Goal: Navigation & Orientation: Understand site structure

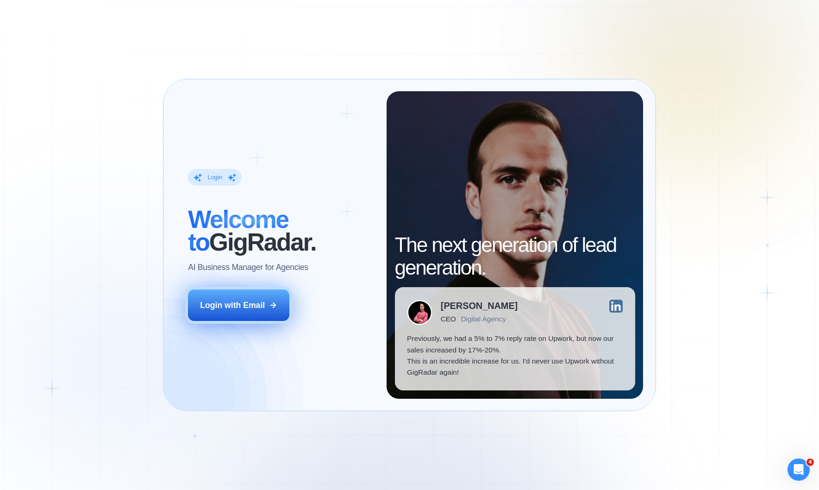
click at [222, 315] on button "Login with Email" at bounding box center [238, 305] width 101 height 32
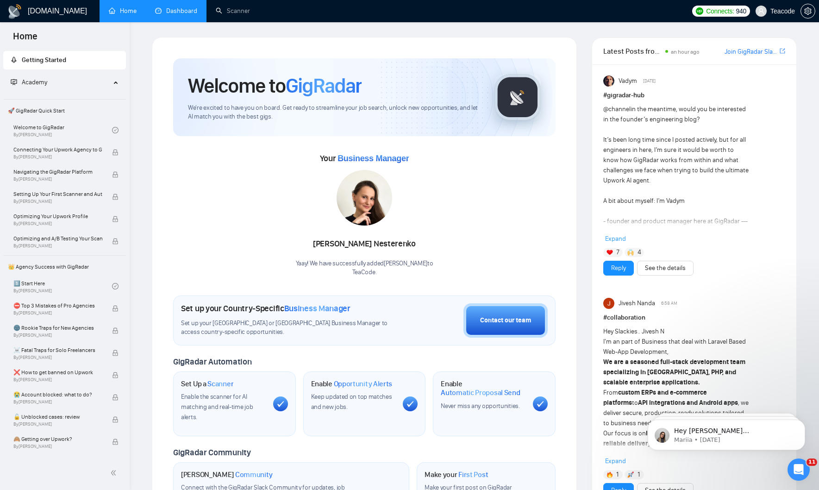
click at [190, 7] on link "Dashboard" at bounding box center [176, 11] width 42 height 8
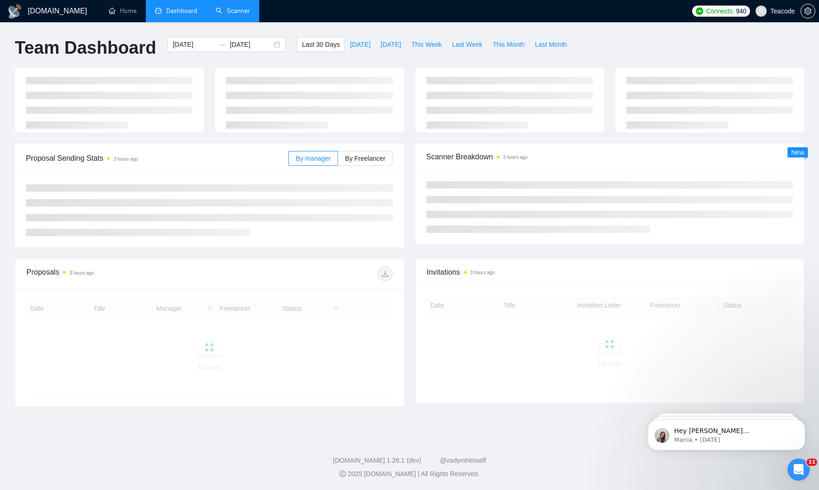
click at [236, 15] on link "Scanner" at bounding box center [233, 11] width 34 height 8
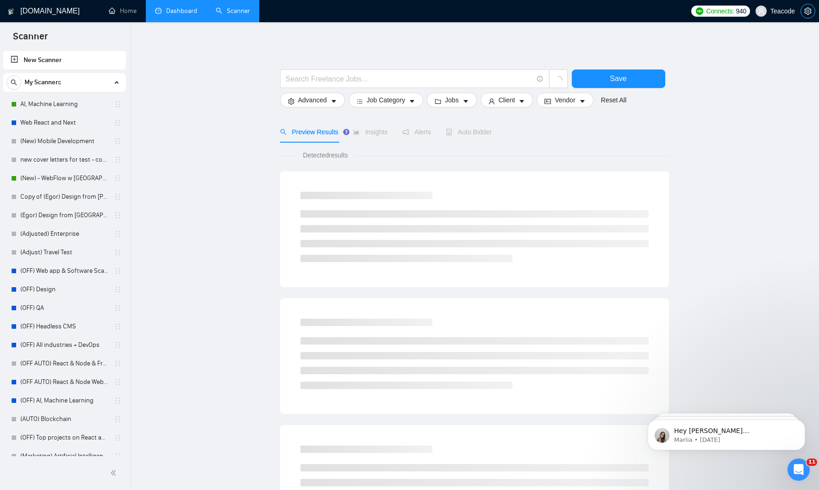
click at [808, 16] on button "button" at bounding box center [807, 11] width 15 height 15
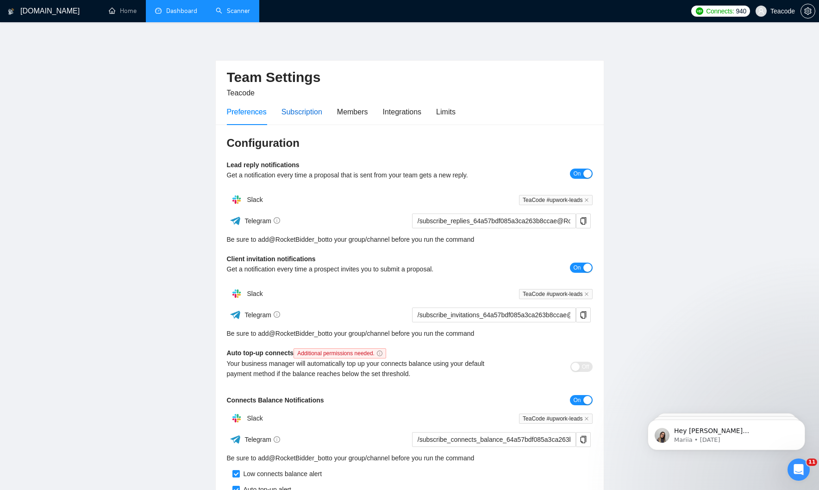
click at [303, 114] on div "Subscription" at bounding box center [301, 112] width 41 height 12
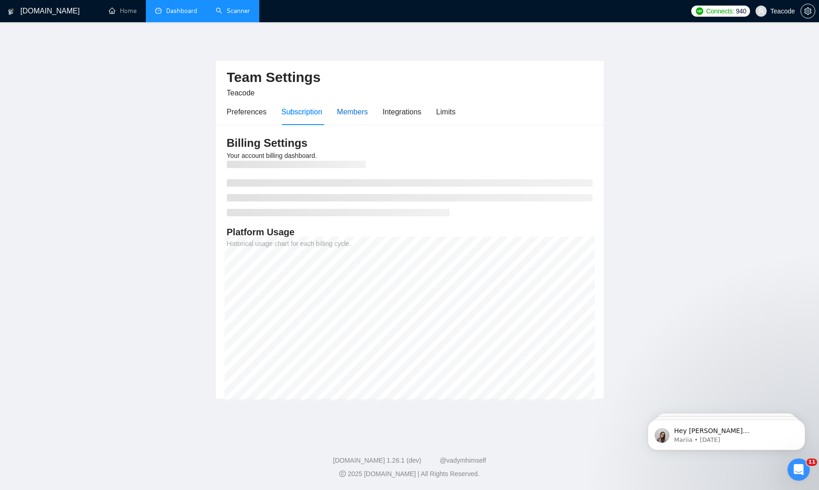
click at [353, 117] on div "Members" at bounding box center [352, 112] width 31 height 12
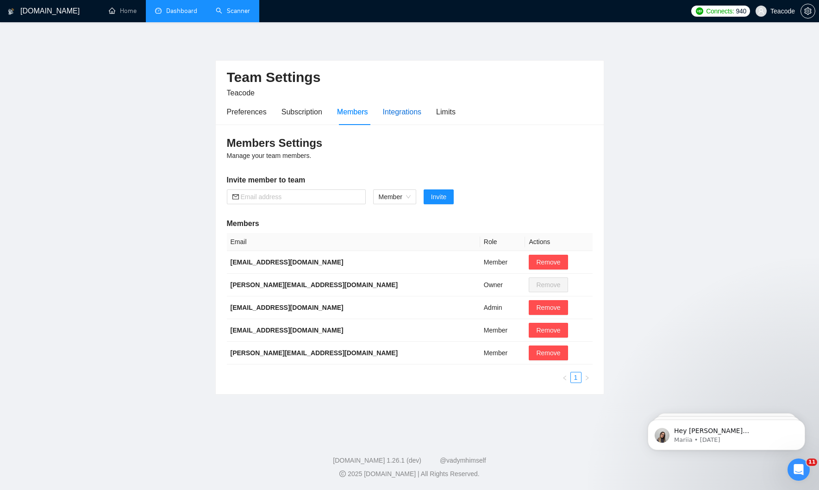
click at [402, 117] on div "Integrations" at bounding box center [402, 112] width 39 height 12
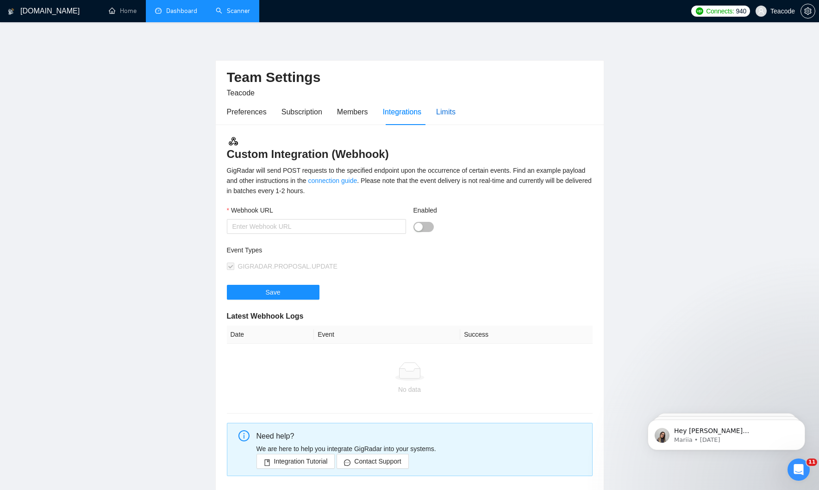
click at [447, 113] on div "Limits" at bounding box center [445, 112] width 19 height 12
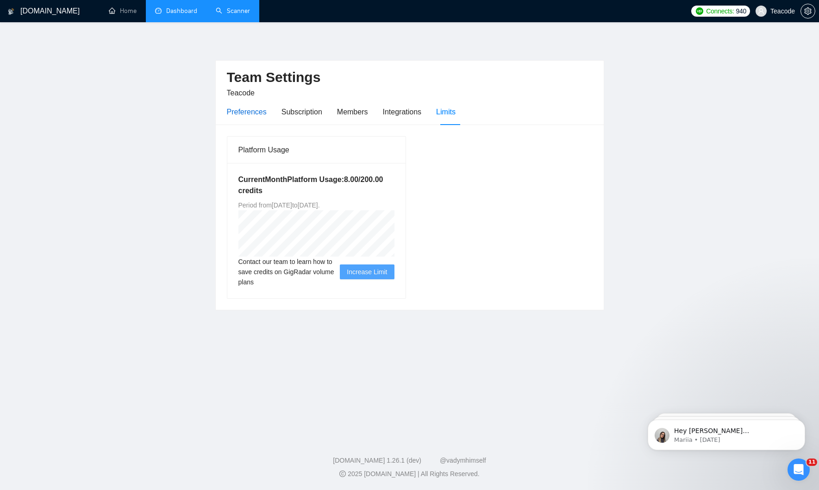
click at [253, 116] on div "Preferences" at bounding box center [247, 112] width 40 height 12
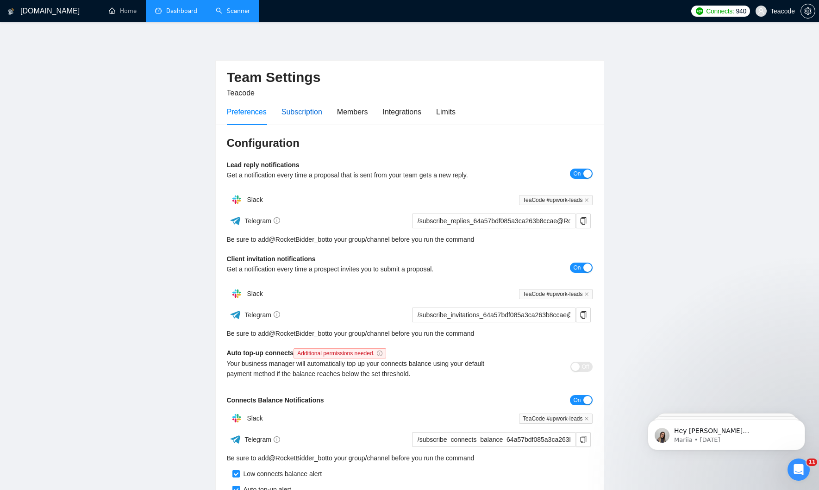
click at [314, 117] on div "Subscription" at bounding box center [301, 112] width 41 height 12
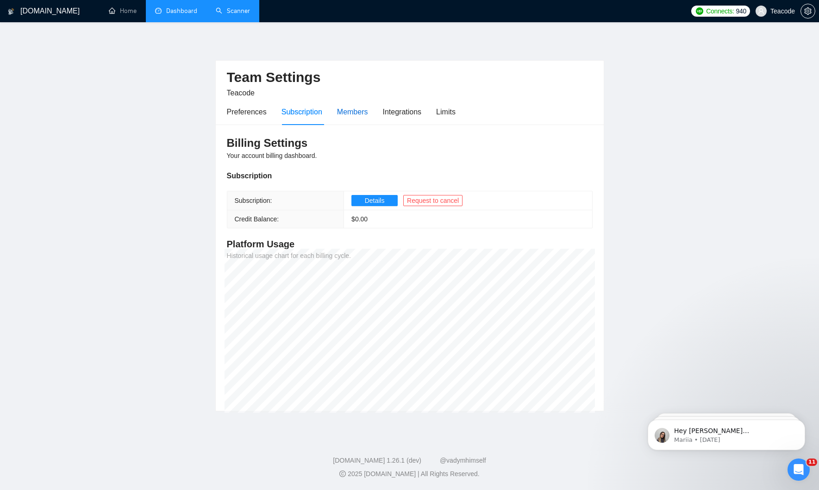
click at [361, 111] on div "Members" at bounding box center [352, 112] width 31 height 12
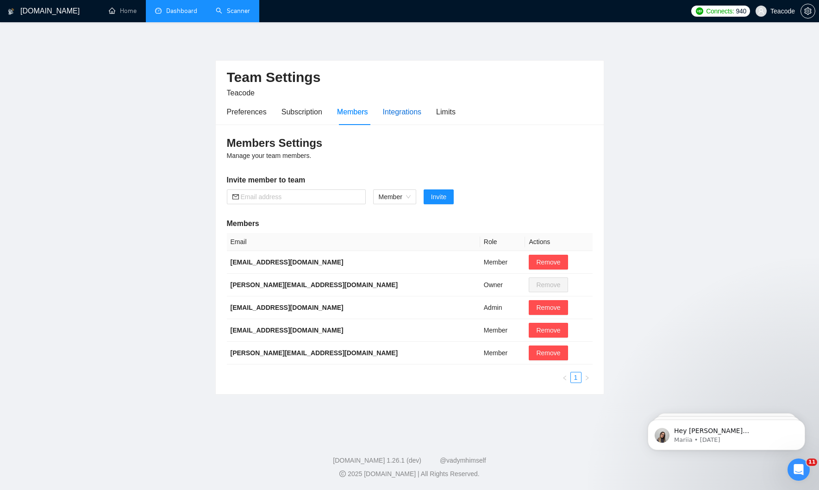
click at [404, 107] on div "Integrations" at bounding box center [402, 112] width 39 height 12
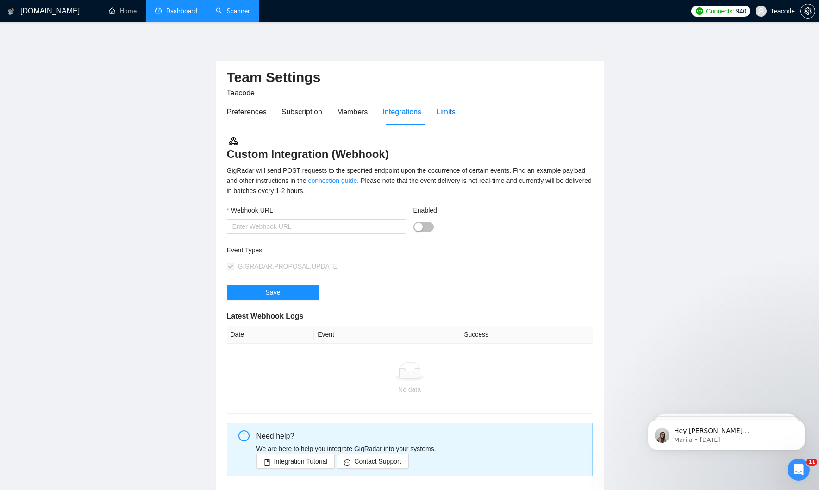
click at [456, 108] on div "Limits" at bounding box center [445, 112] width 19 height 12
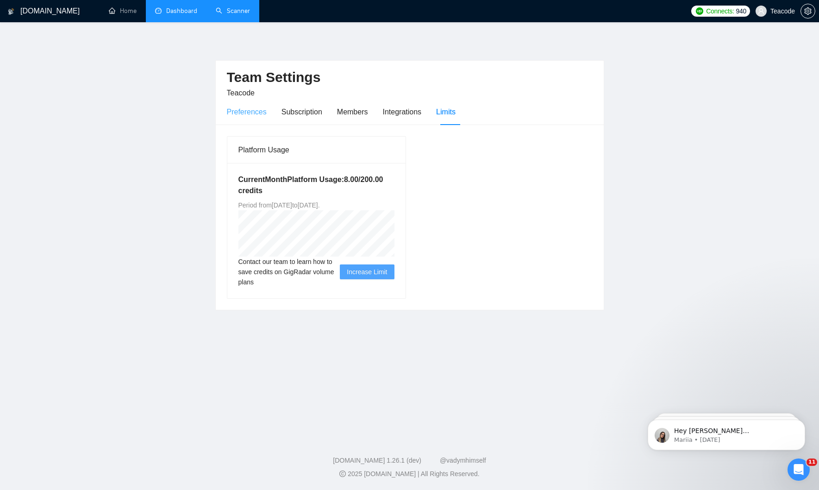
click at [253, 100] on div "Preferences" at bounding box center [247, 112] width 40 height 26
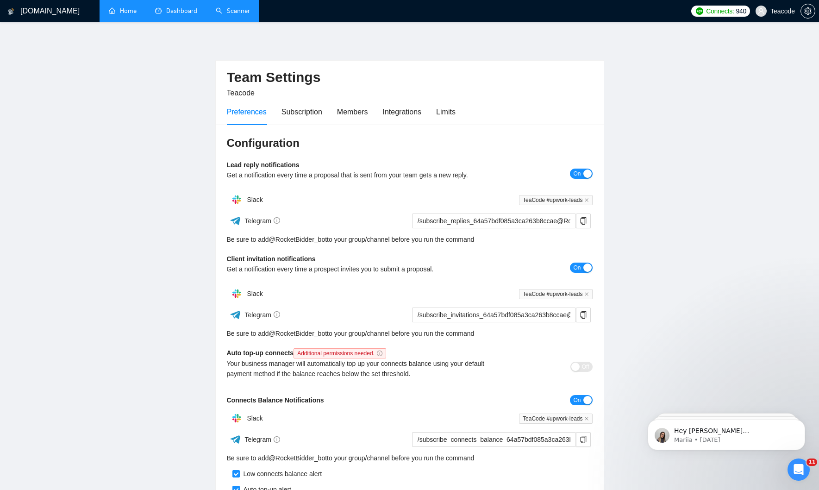
click at [123, 15] on link "Home" at bounding box center [123, 11] width 28 height 8
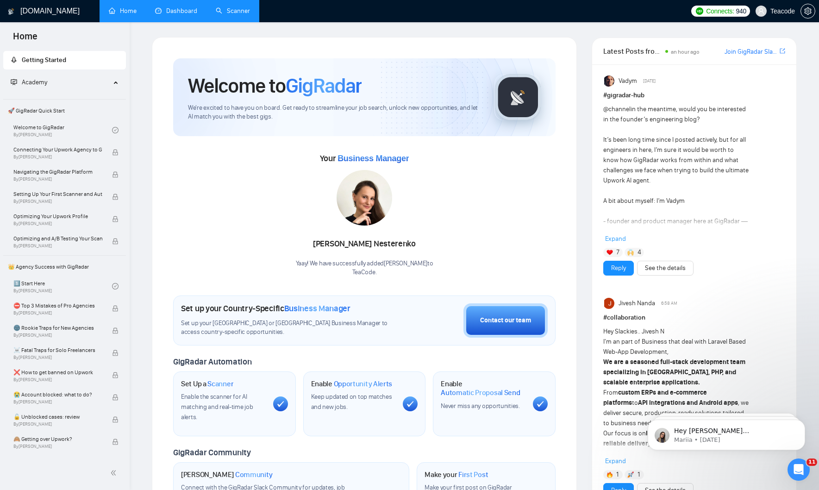
click at [243, 12] on link "Scanner" at bounding box center [233, 11] width 34 height 8
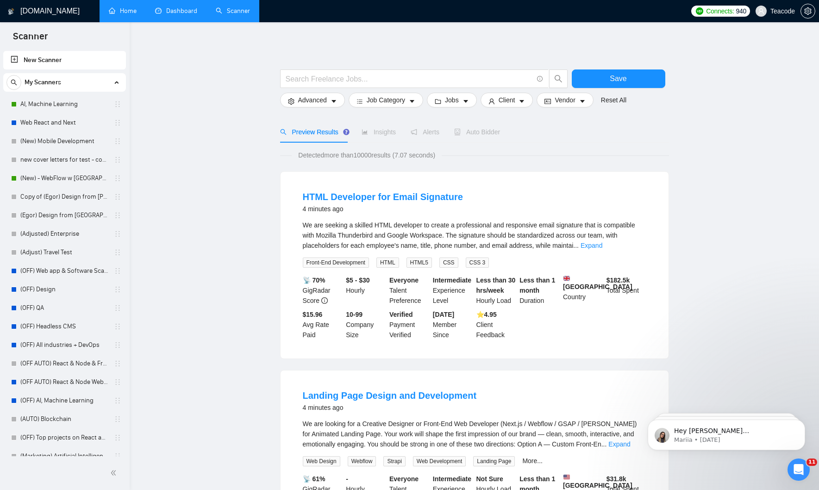
click at [181, 9] on link "Dashboard" at bounding box center [176, 11] width 42 height 8
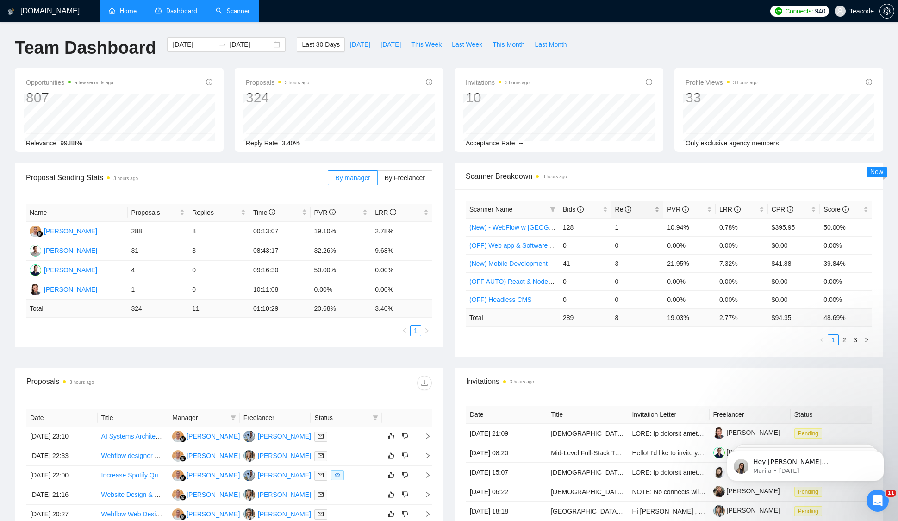
click at [621, 209] on span "Re" at bounding box center [623, 209] width 17 height 7
click at [622, 209] on span "Re" at bounding box center [623, 209] width 17 height 7
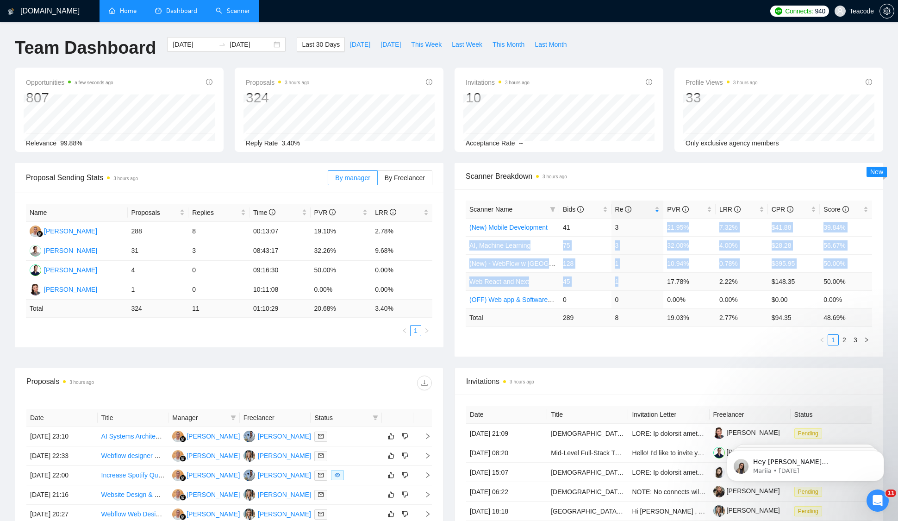
drag, startPoint x: 618, startPoint y: 226, endPoint x: 621, endPoint y: 282, distance: 56.5
click at [621, 282] on tbody "(New) Mobile Development 41 3 21.95% 7.32% $41.88 39.84% AI, Machine Learning 7…" at bounding box center [669, 263] width 406 height 90
click at [621, 282] on td "1" at bounding box center [638, 281] width 52 height 18
drag, startPoint x: 616, startPoint y: 227, endPoint x: 624, endPoint y: 283, distance: 57.2
click at [624, 283] on tbody "(New) Mobile Development 41 3 21.95% 7.32% $41.88 39.84% AI, Machine Learning 7…" at bounding box center [669, 263] width 406 height 90
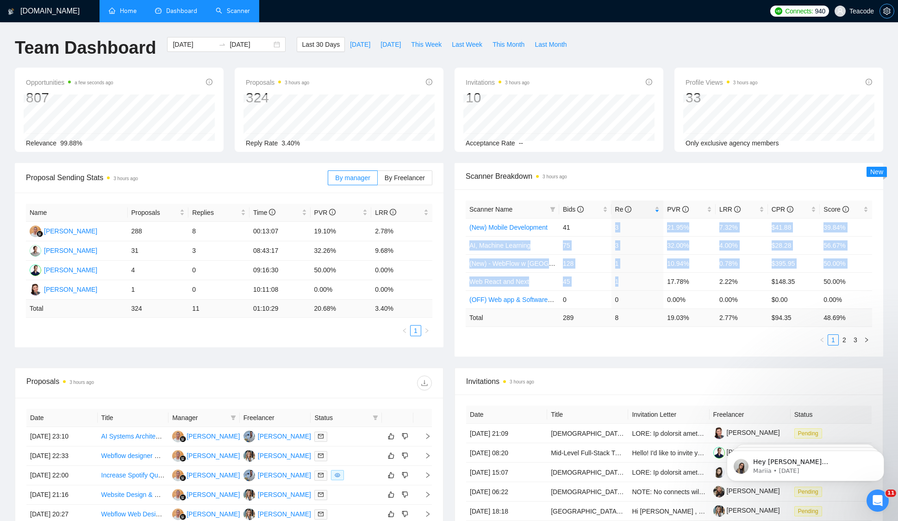
click at [818, 14] on icon "setting" at bounding box center [886, 10] width 7 height 7
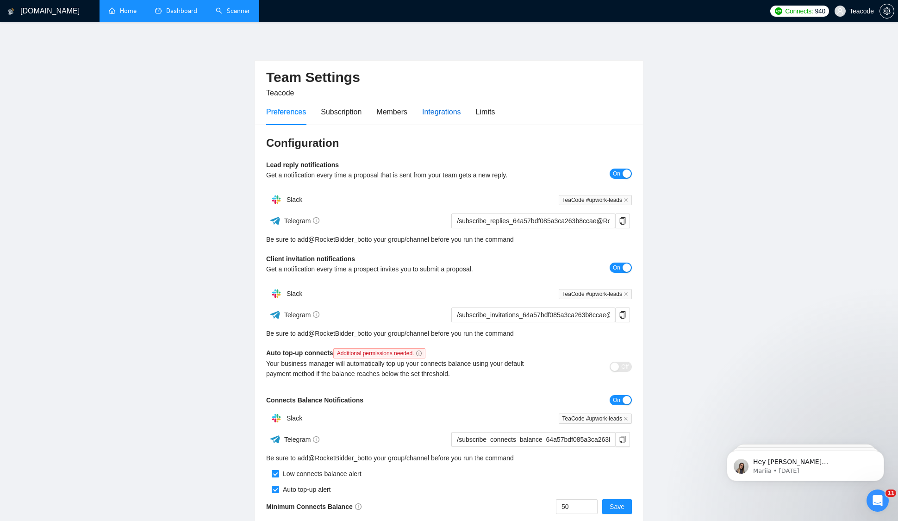
click at [455, 114] on div "Integrations" at bounding box center [441, 112] width 39 height 12
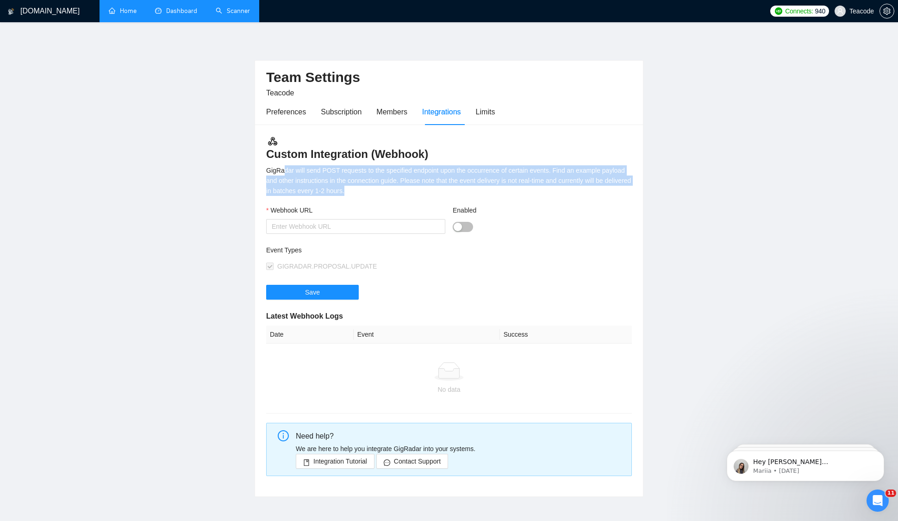
drag, startPoint x: 283, startPoint y: 170, endPoint x: 387, endPoint y: 199, distance: 108.5
click at [387, 199] on div "Custom Integration (Webhook) GigRadar will send POST requests to the specified …" at bounding box center [449, 311] width 388 height 372
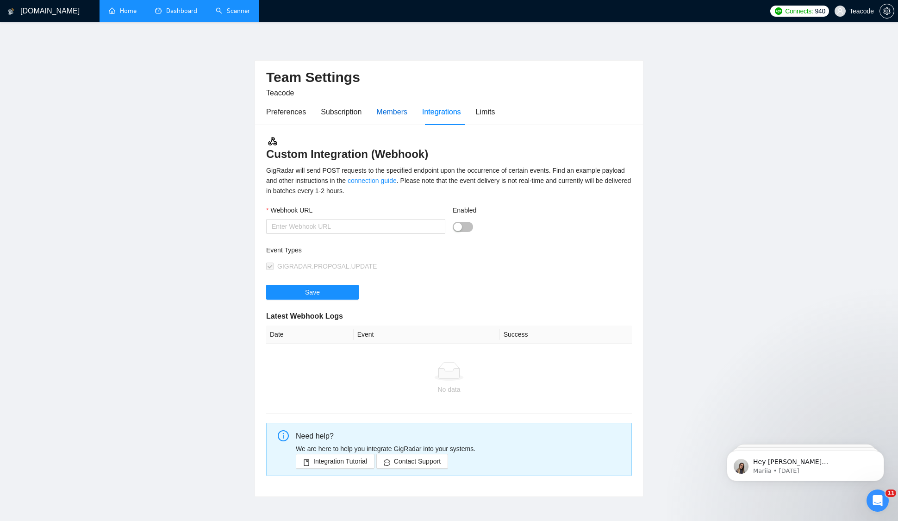
click at [396, 117] on div "Members" at bounding box center [391, 112] width 31 height 12
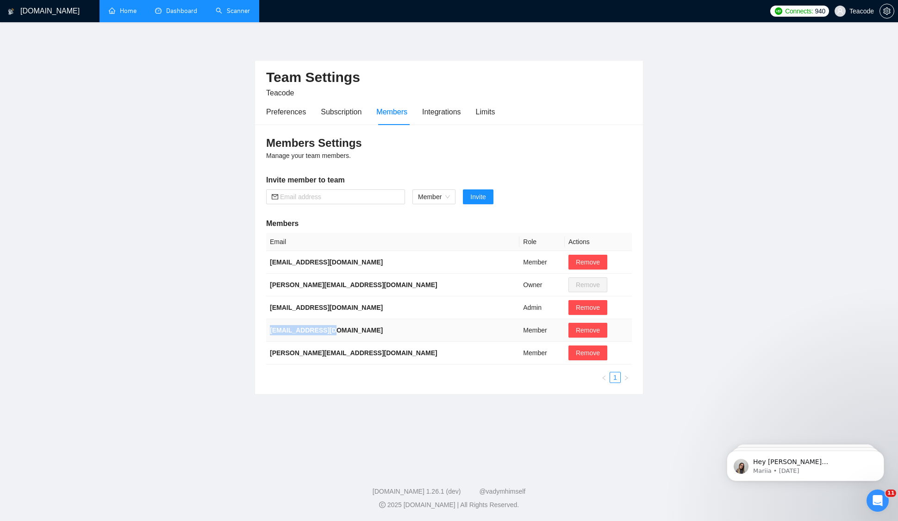
drag, startPoint x: 269, startPoint y: 328, endPoint x: 328, endPoint y: 326, distance: 59.3
click at [329, 327] on td "[EMAIL_ADDRESS][DOMAIN_NAME]" at bounding box center [392, 330] width 253 height 23
click at [126, 14] on link "Home" at bounding box center [123, 11] width 28 height 8
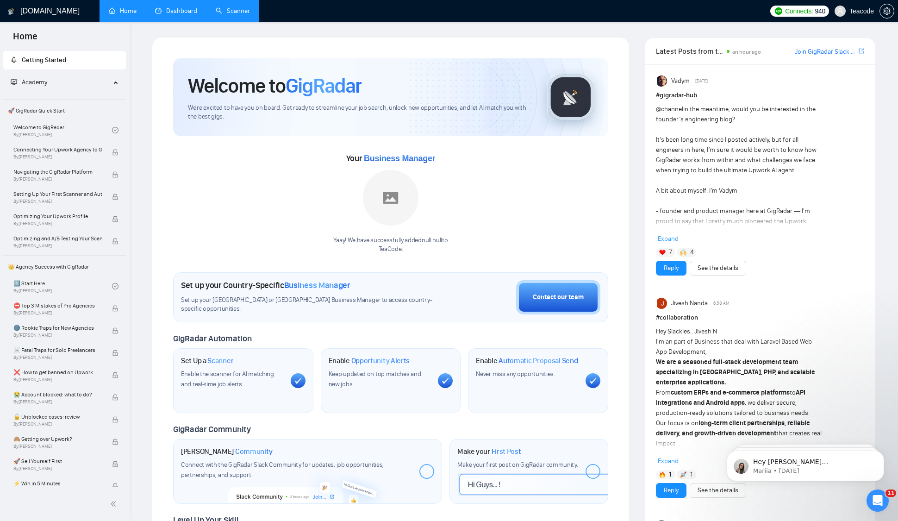
click at [184, 7] on link "Dashboard" at bounding box center [176, 11] width 42 height 8
